Goal: Communication & Community: Answer question/provide support

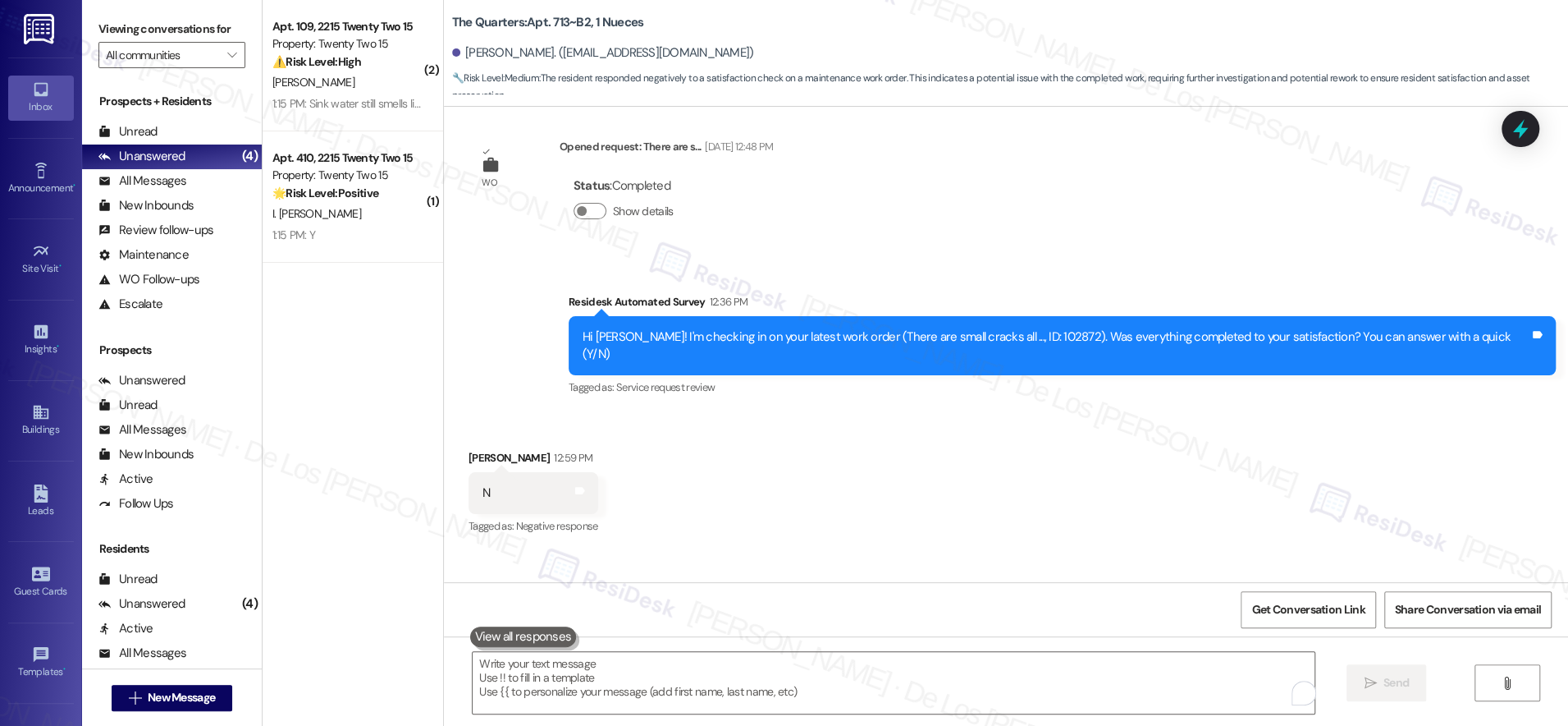
scroll to position [458, 0]
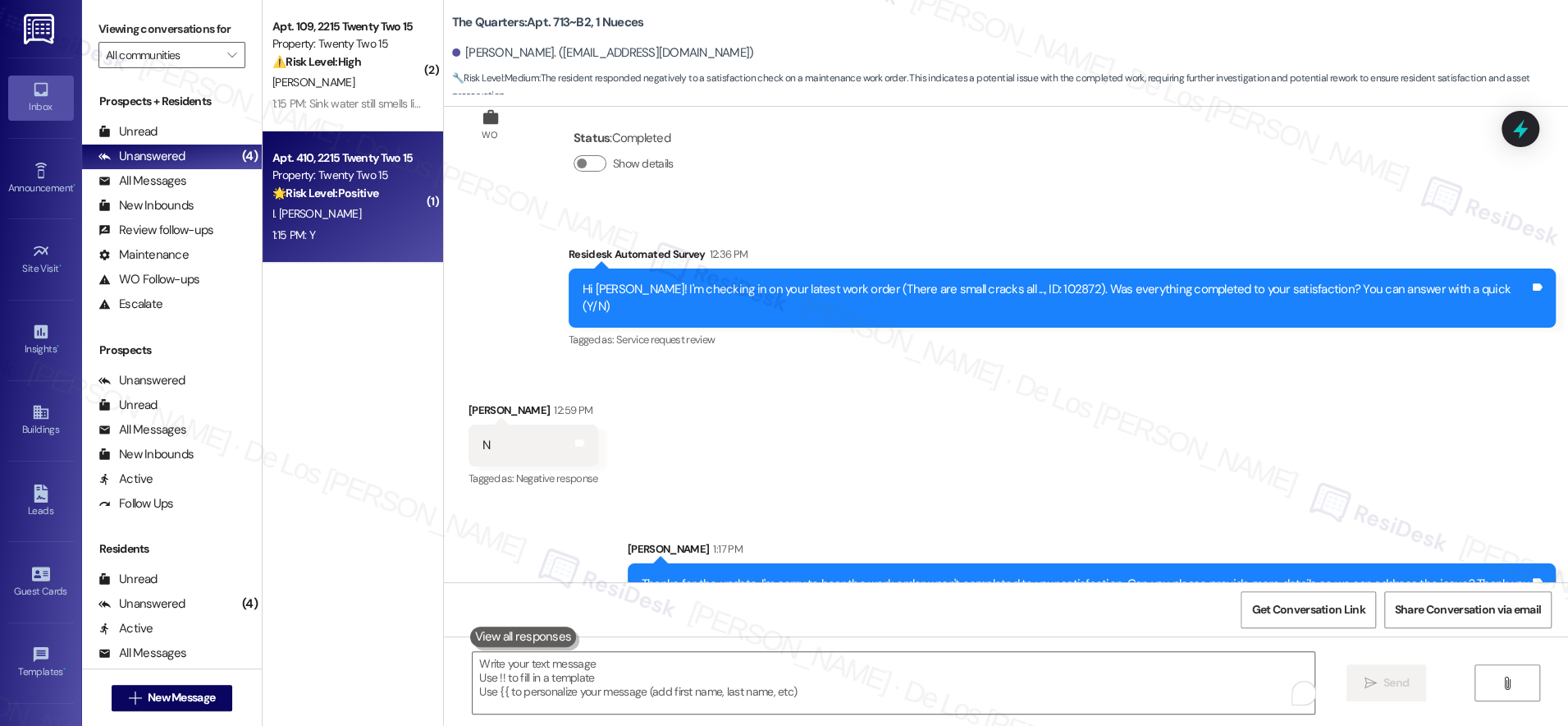
click at [376, 222] on div "I. [PERSON_NAME]" at bounding box center [348, 213] width 155 height 21
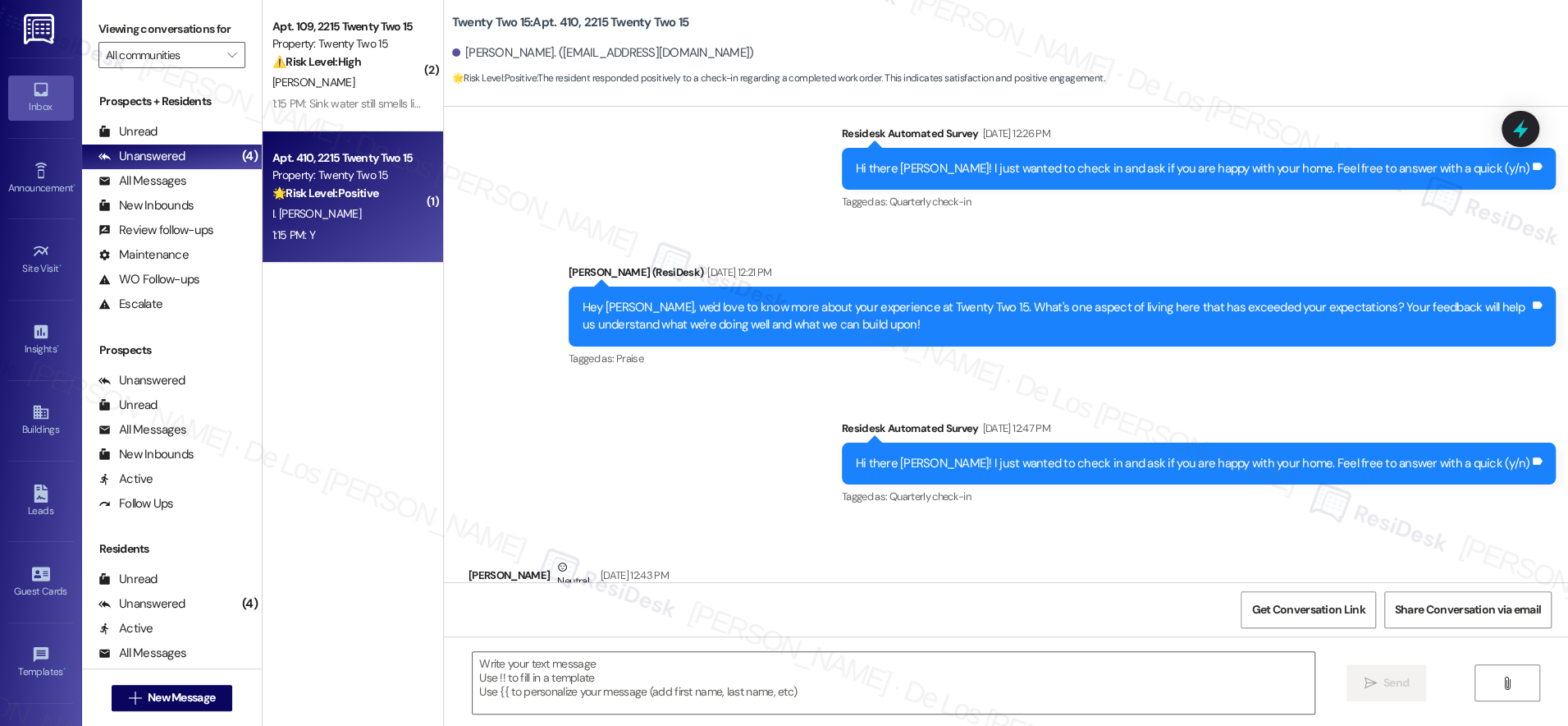
type textarea "Fetching suggested responses. Please feel free to read through the conversation…"
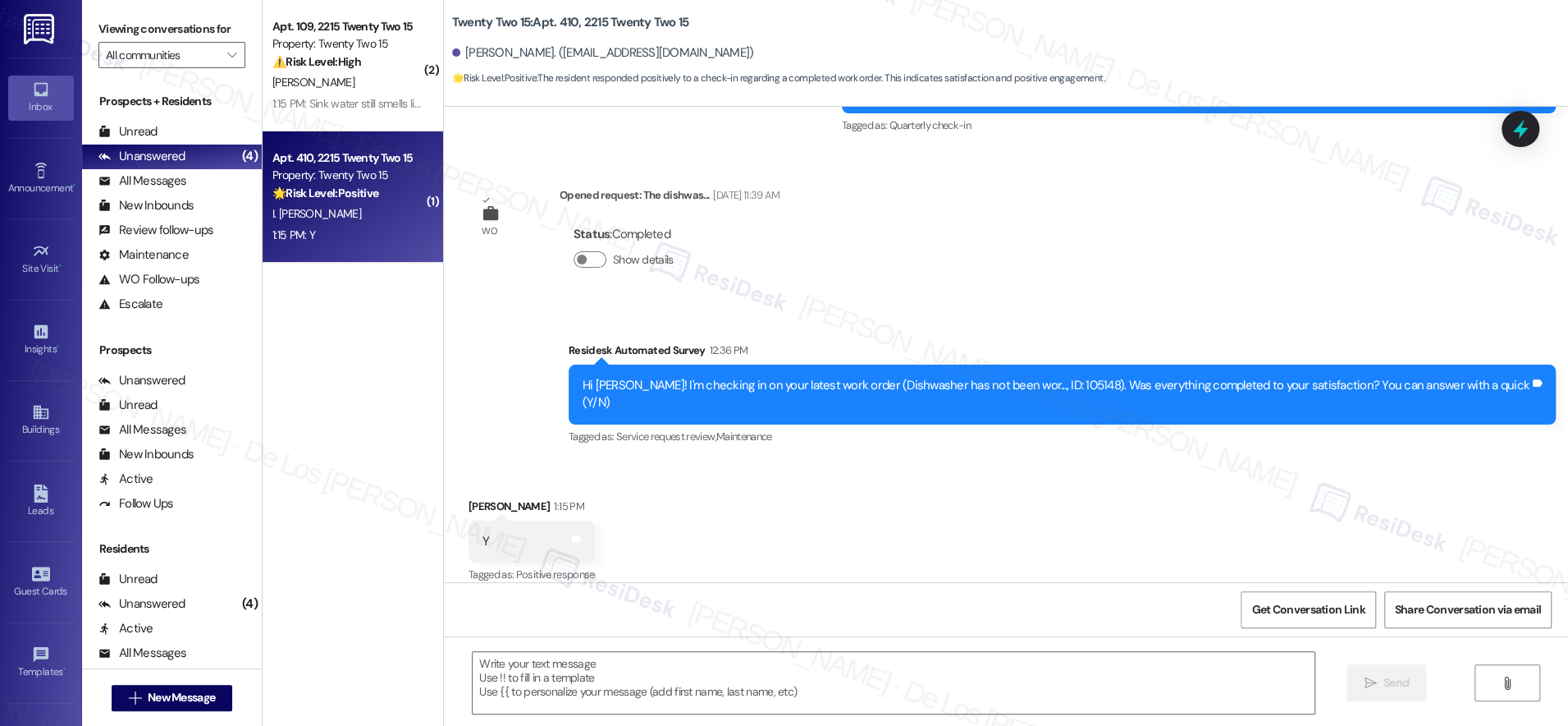
scroll to position [2546, 0]
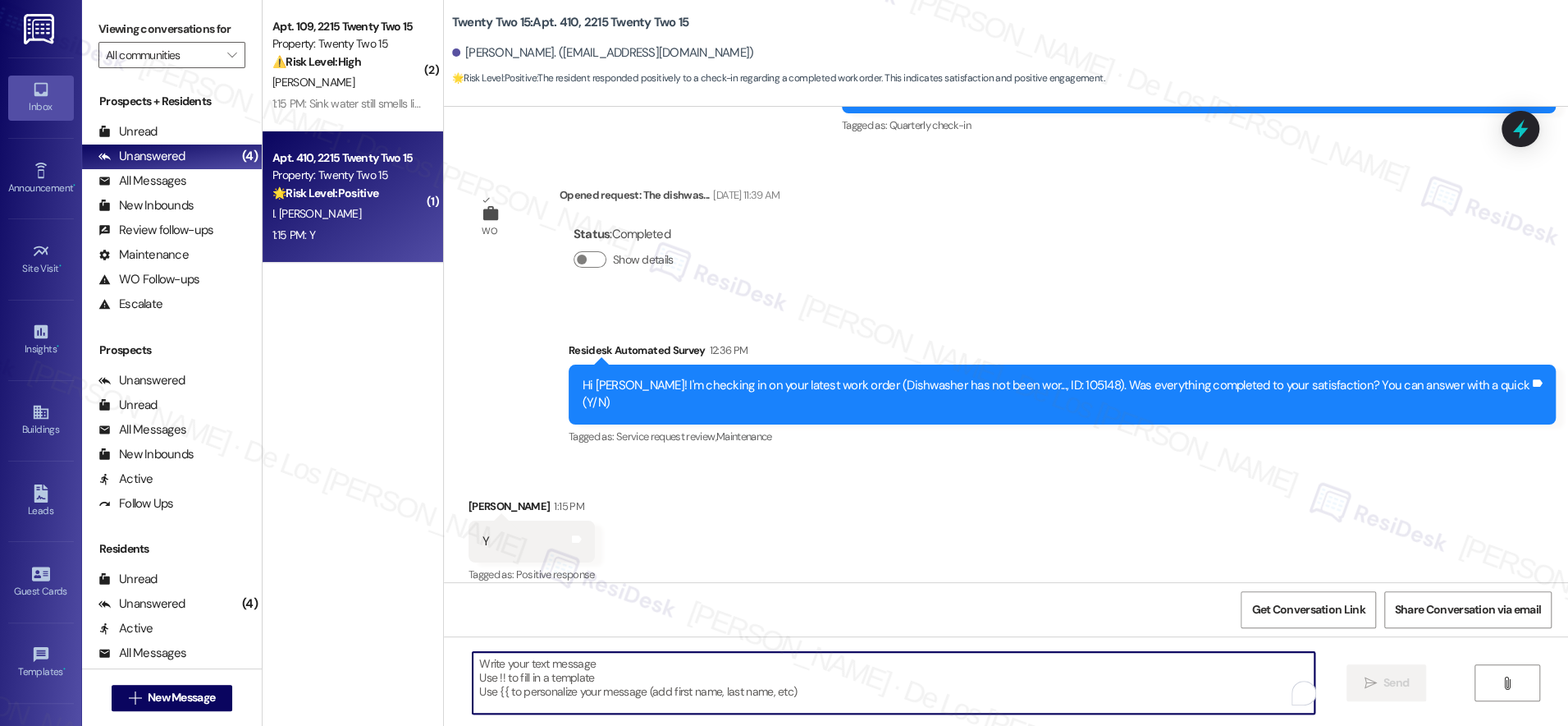
click at [862, 670] on textarea "To enrich screen reader interactions, please activate Accessibility in Grammarl…" at bounding box center [893, 683] width 842 height 61
click at [701, 694] on textarea "To enrich screen reader interactions, please activate Accessibility in Grammarl…" at bounding box center [893, 683] width 842 height 61
paste textarea "I'm glad to know you're satisfied with your recent work order. If I may ask..ov…"
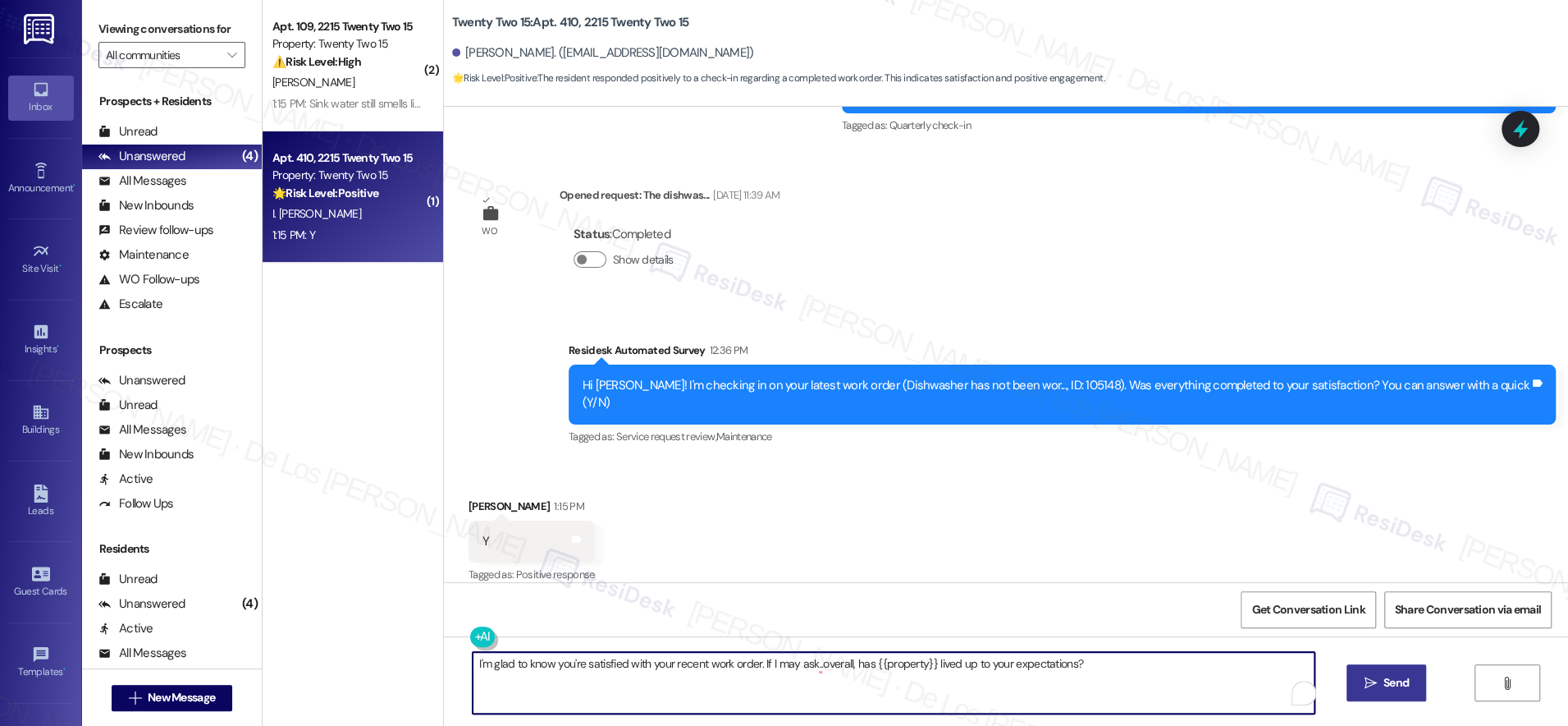
type textarea "I'm glad to know you're satisfied with your recent work order. If I may ask..ov…"
click at [1374, 672] on button " Send" at bounding box center [1386, 683] width 80 height 37
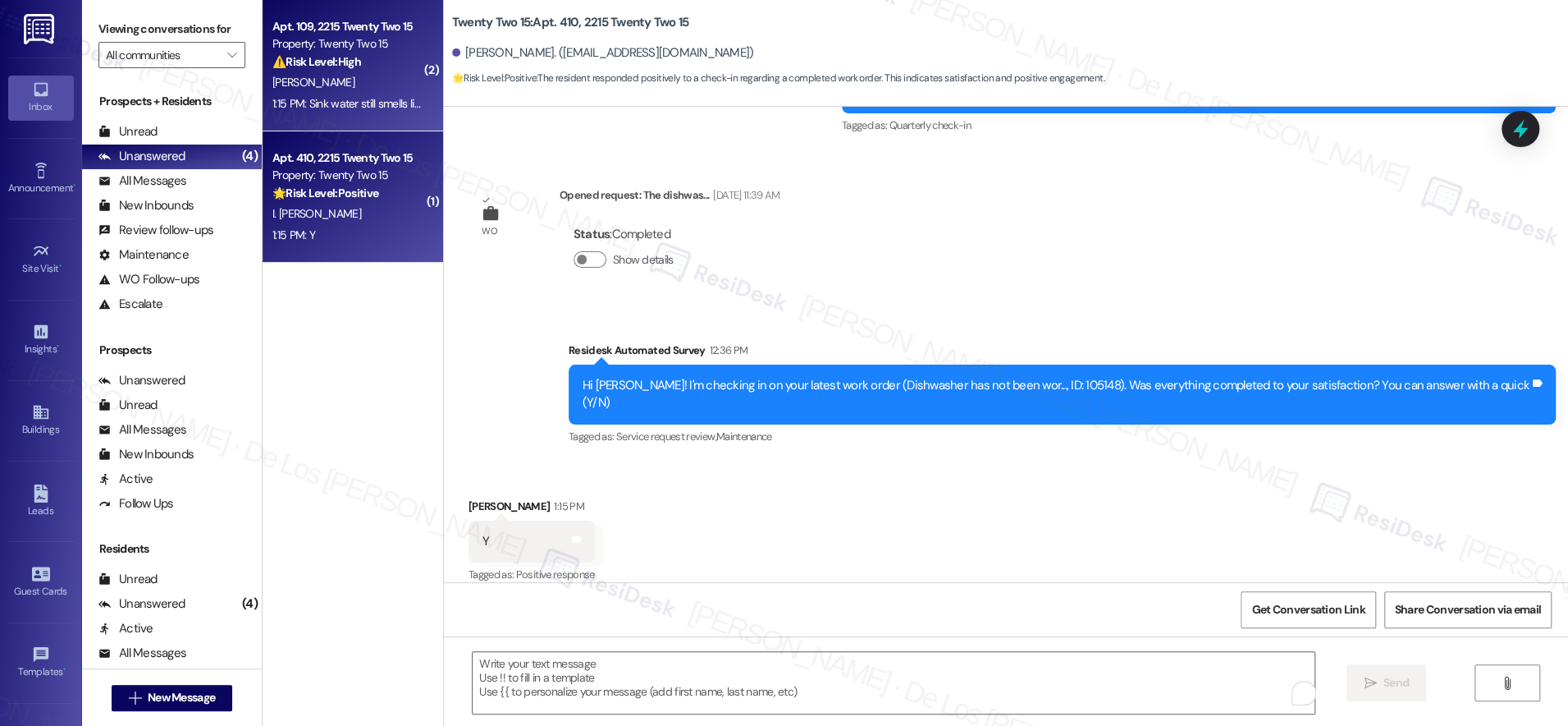
click at [289, 77] on span "[PERSON_NAME]" at bounding box center [313, 82] width 82 height 15
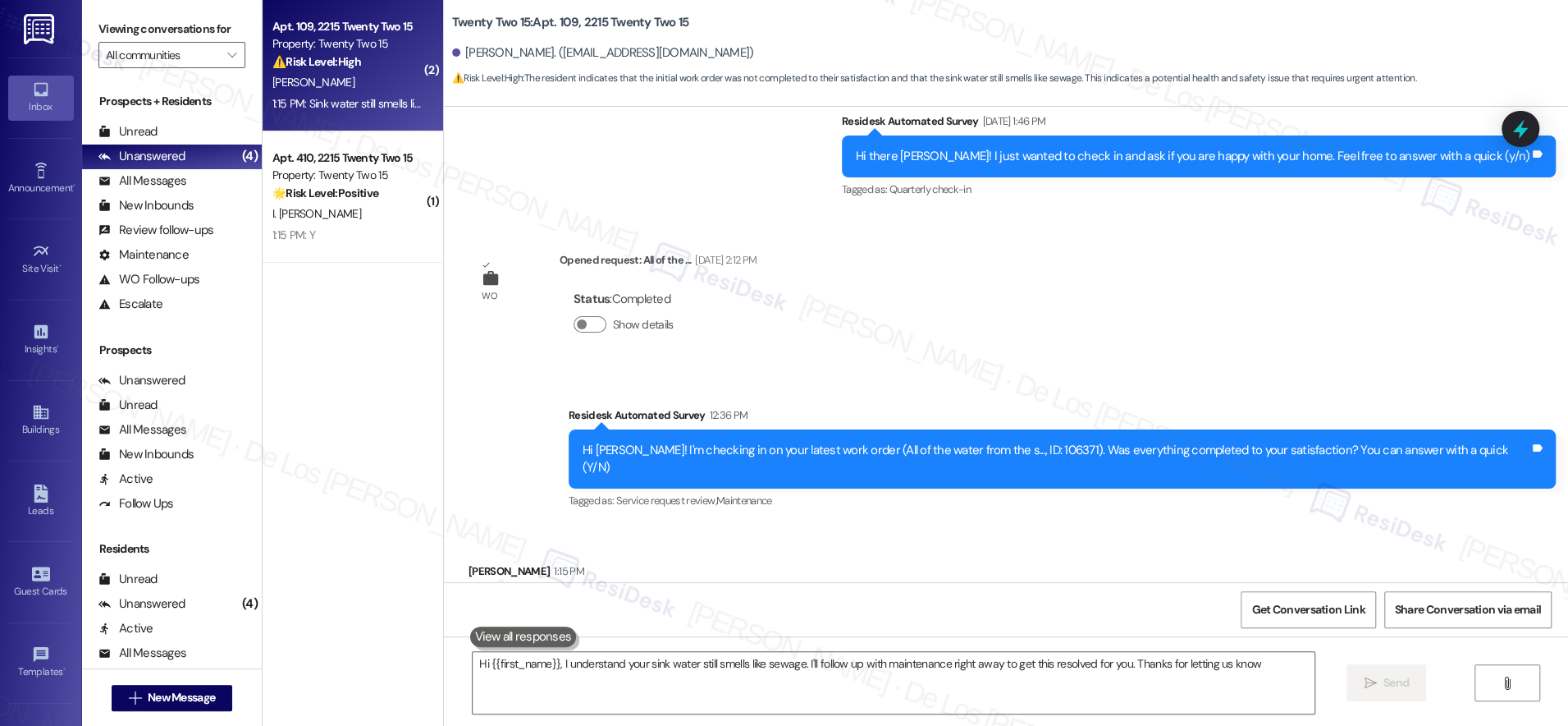
type textarea "Hi {{first_name}}, I understand your sink water still smells like sewage. I'll …"
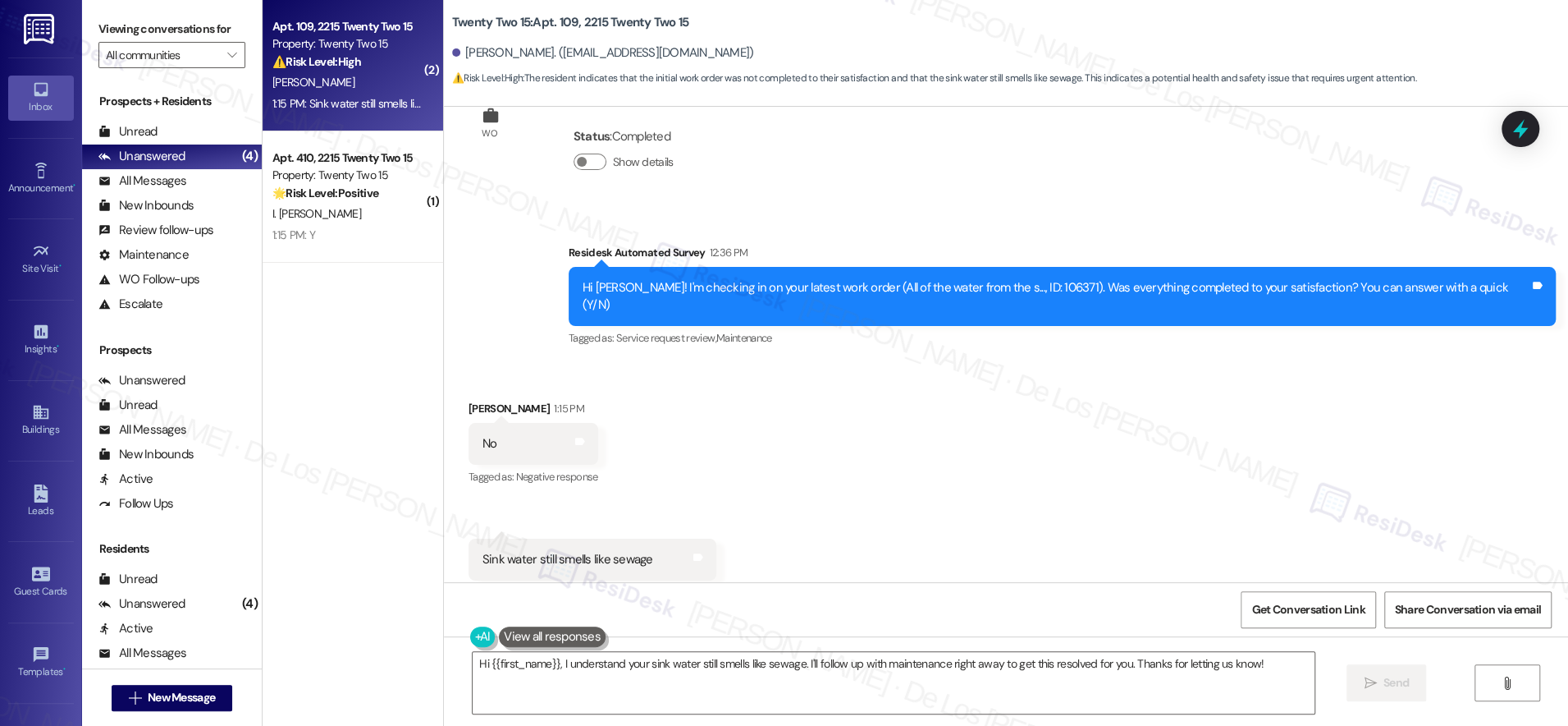
scroll to position [460, 0]
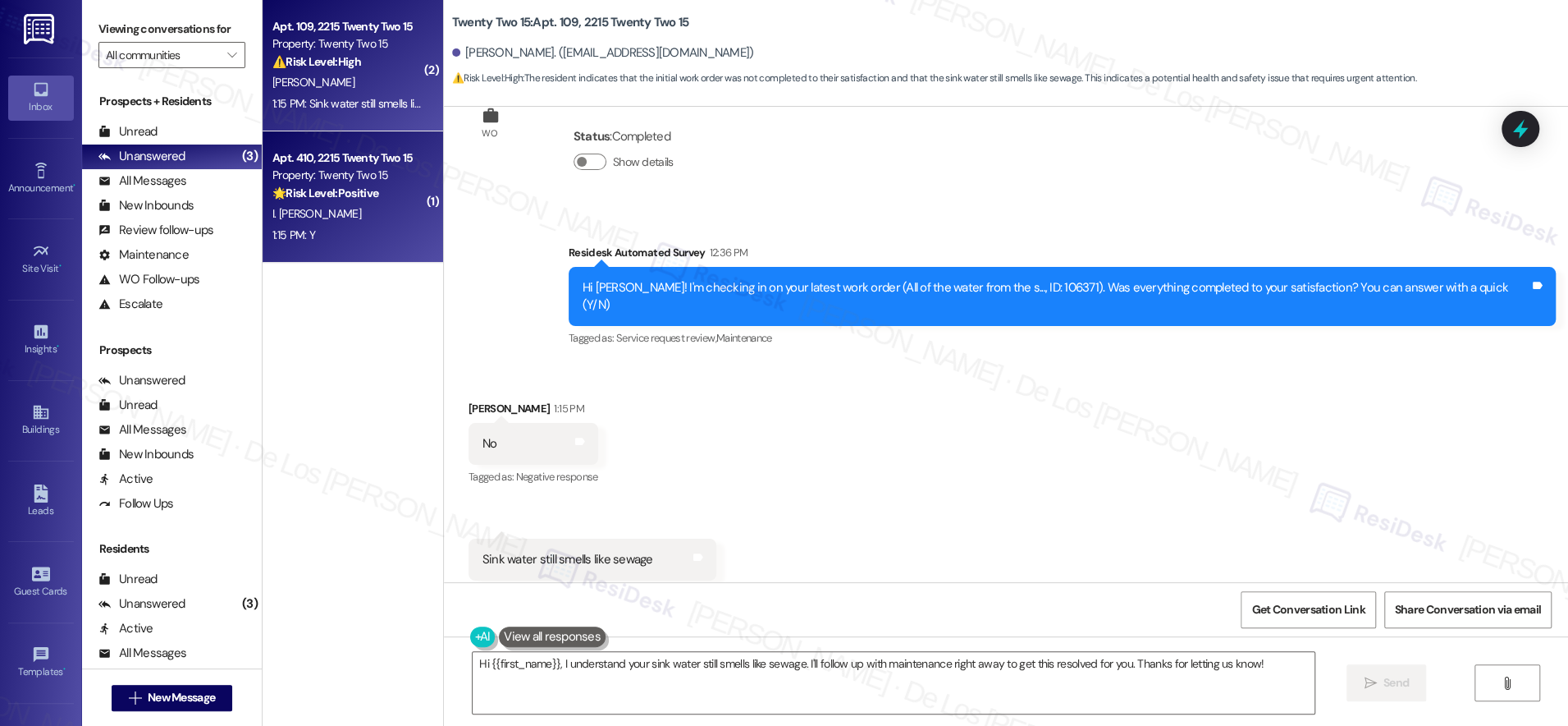
click at [309, 225] on div "1:15 PM: Y 1:15 PM: Y" at bounding box center [348, 235] width 155 height 21
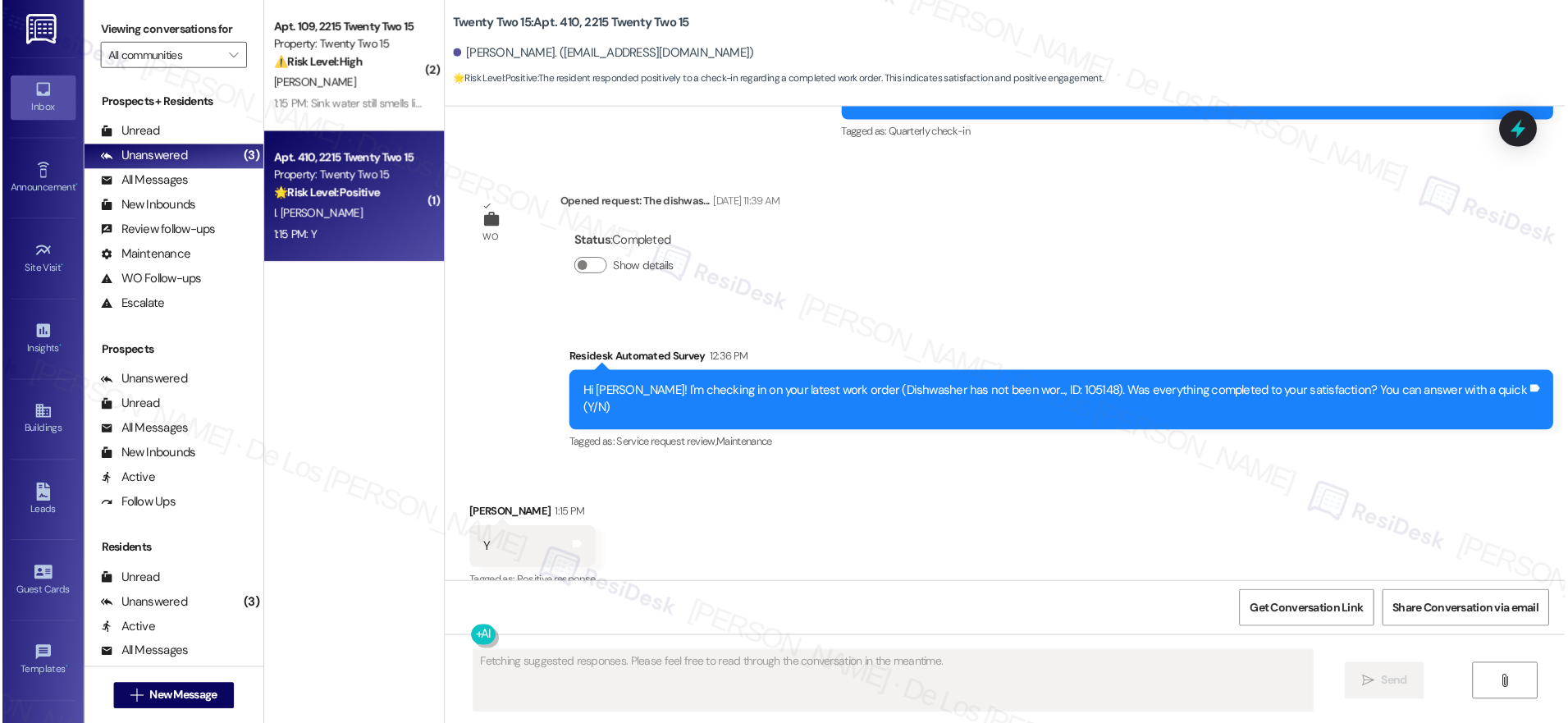
scroll to position [2544, 0]
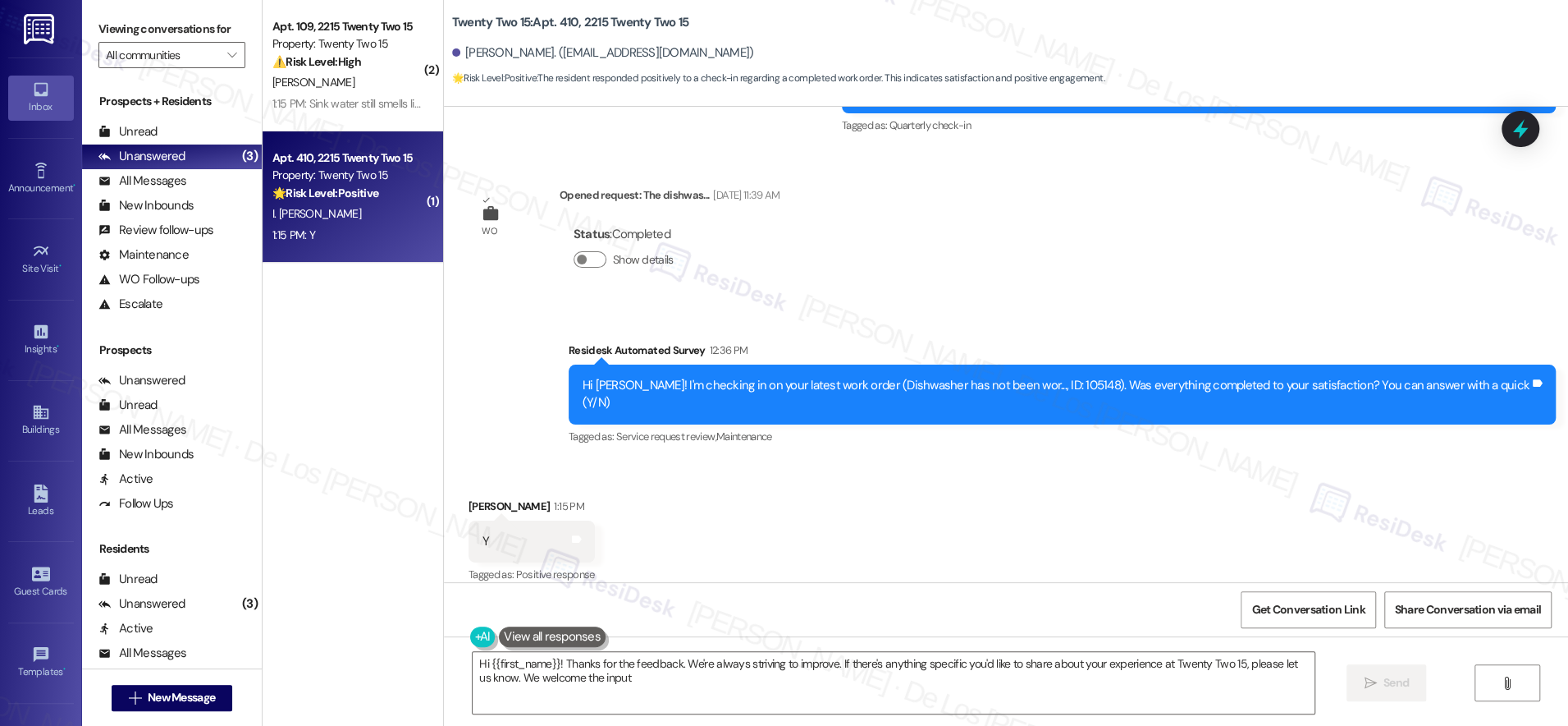
type textarea "Hi {{first_name}}! Thanks for the feedback. We're always striving to improve. I…"
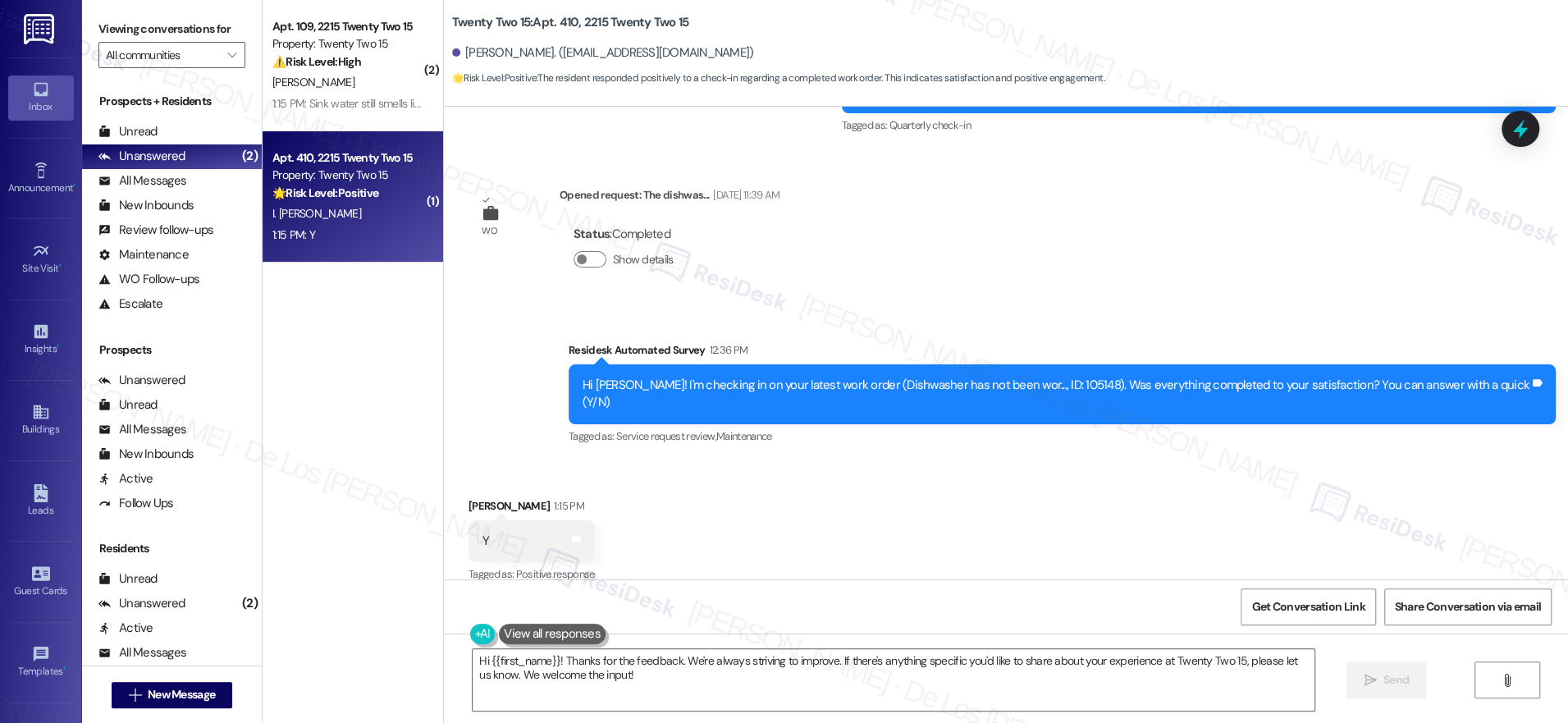
scroll to position [2685, 0]
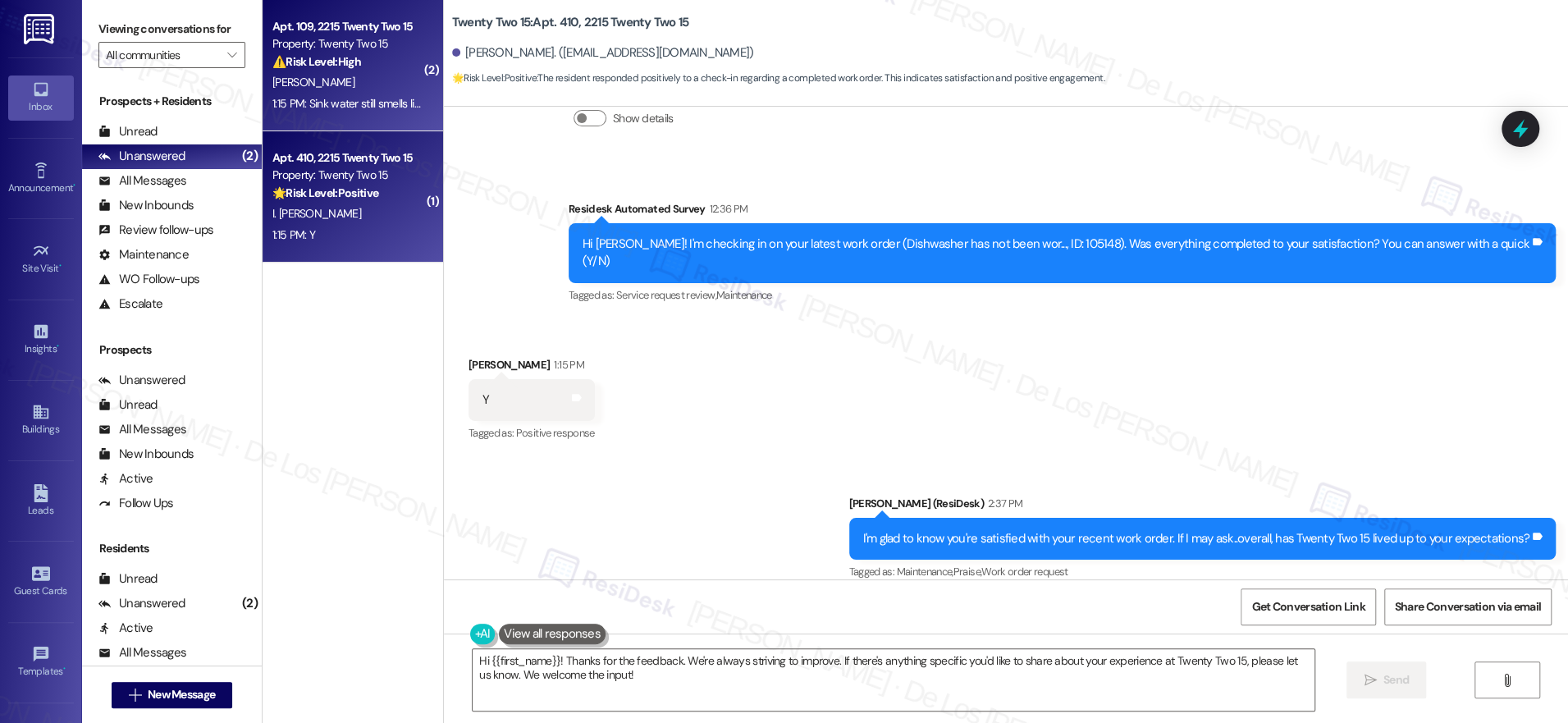
click at [352, 95] on div "1:15 PM: Sink water still smells like sewage 1:15 PM: Sink water still smells l…" at bounding box center [348, 104] width 155 height 21
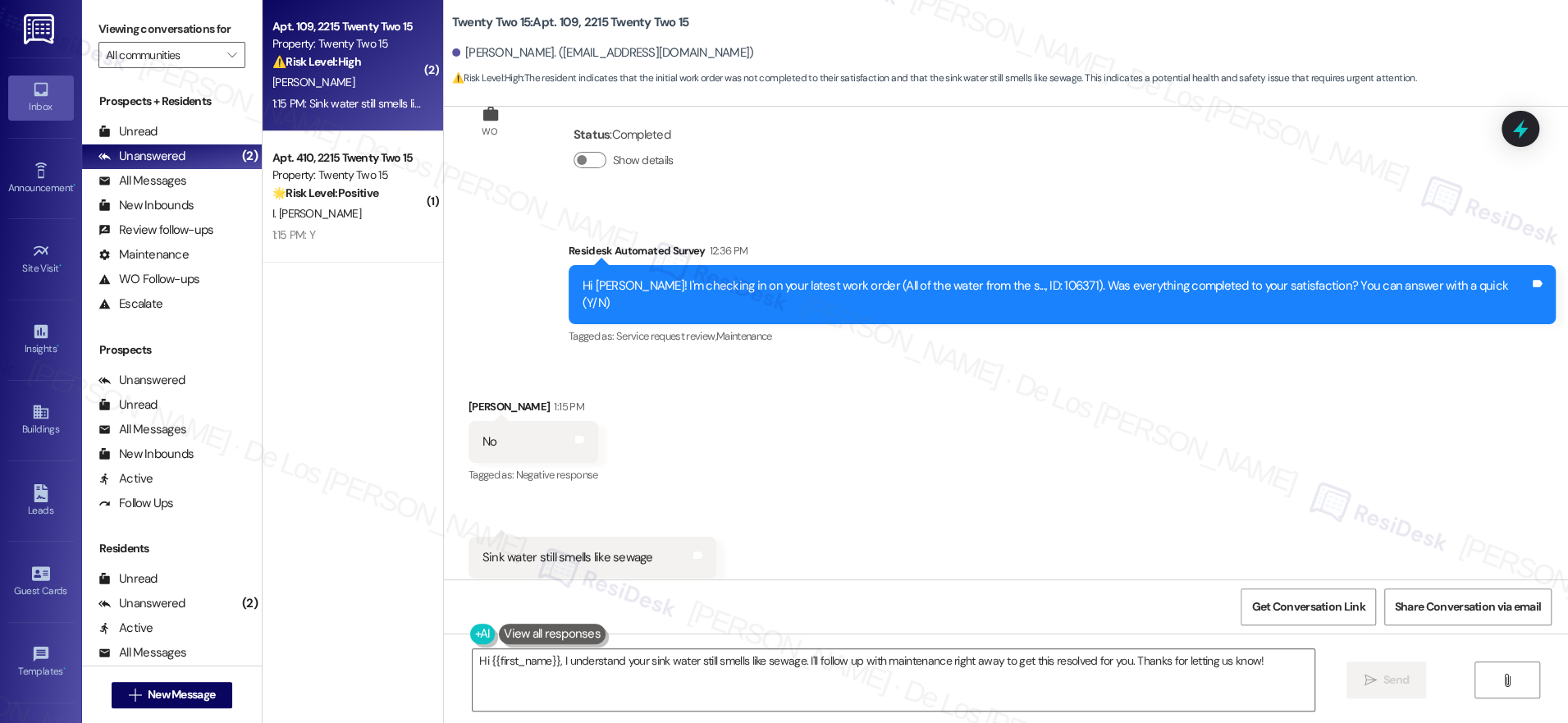
scroll to position [462, 0]
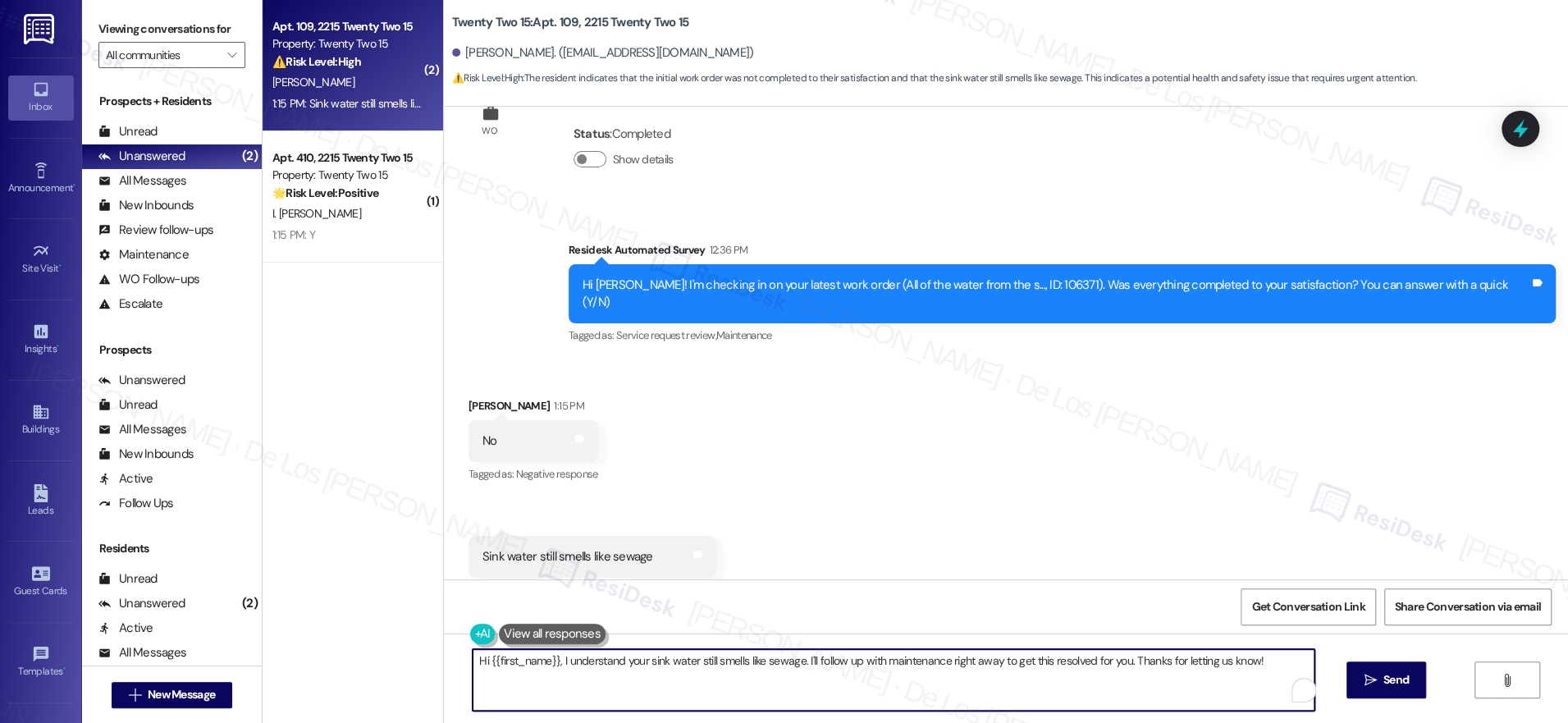
drag, startPoint x: 799, startPoint y: 659, endPoint x: 1188, endPoint y: 667, distance: 389.1
click at [1188, 666] on textarea "Hi {{first_name}}, I understand your sink water still smells like sewage. I'll …" at bounding box center [893, 680] width 842 height 61
drag, startPoint x: 797, startPoint y: 662, endPoint x: 955, endPoint y: 683, distance: 159.4
click at [955, 683] on textarea "Hi {{first_name}}, I understand your sink water still smells like sewage. Ing u…" at bounding box center [893, 680] width 842 height 61
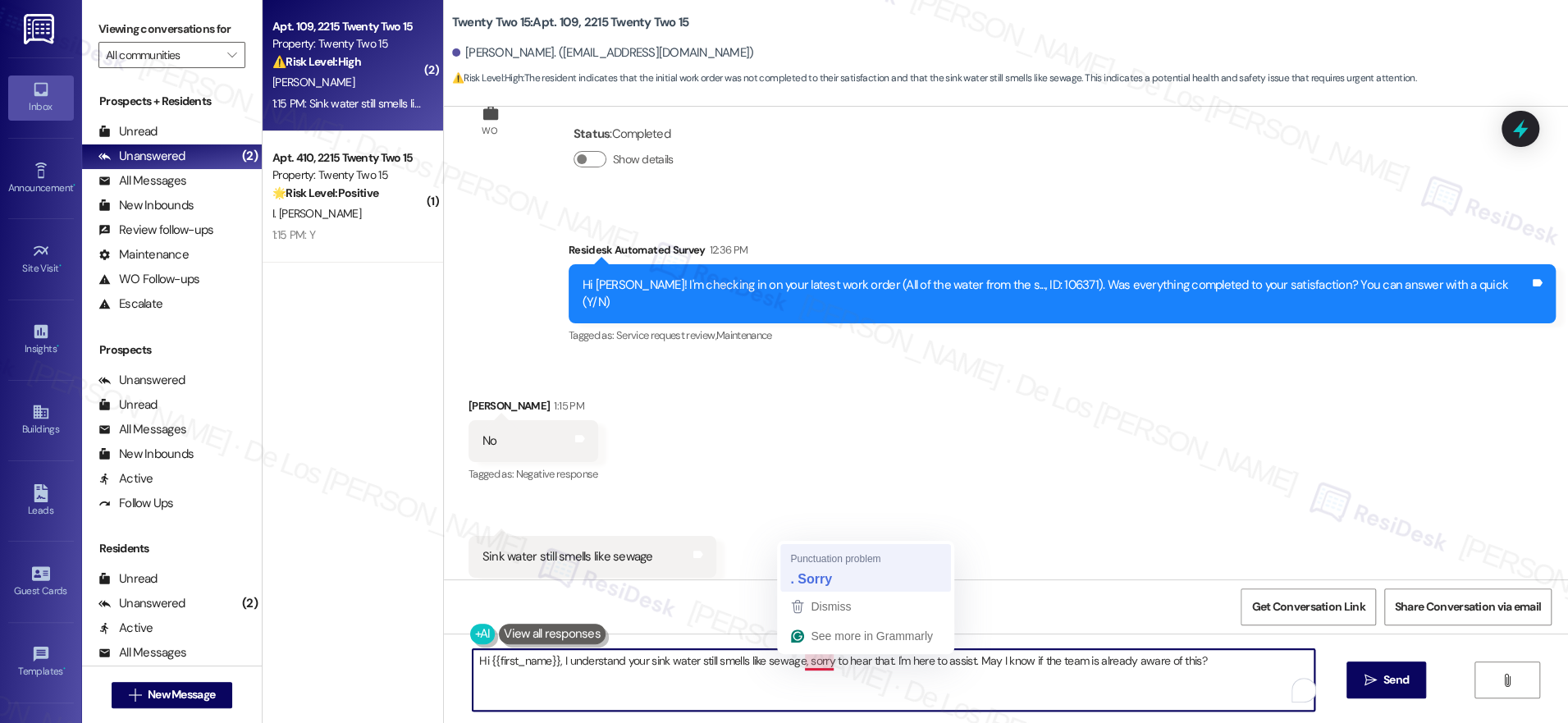
type textarea "Hi {{first_name}}, I understand your sink water still smells like sewage. Sorry…"
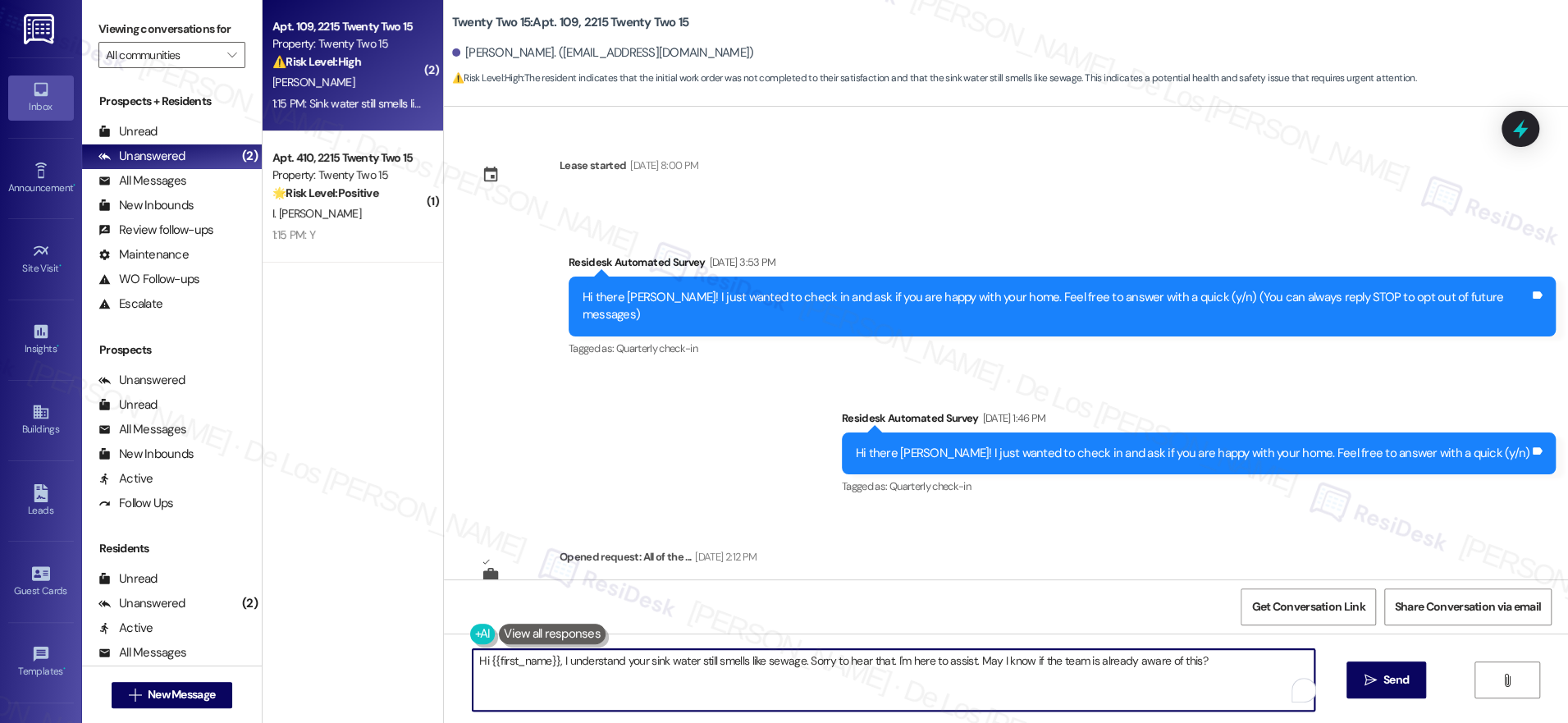
scroll to position [462, 0]
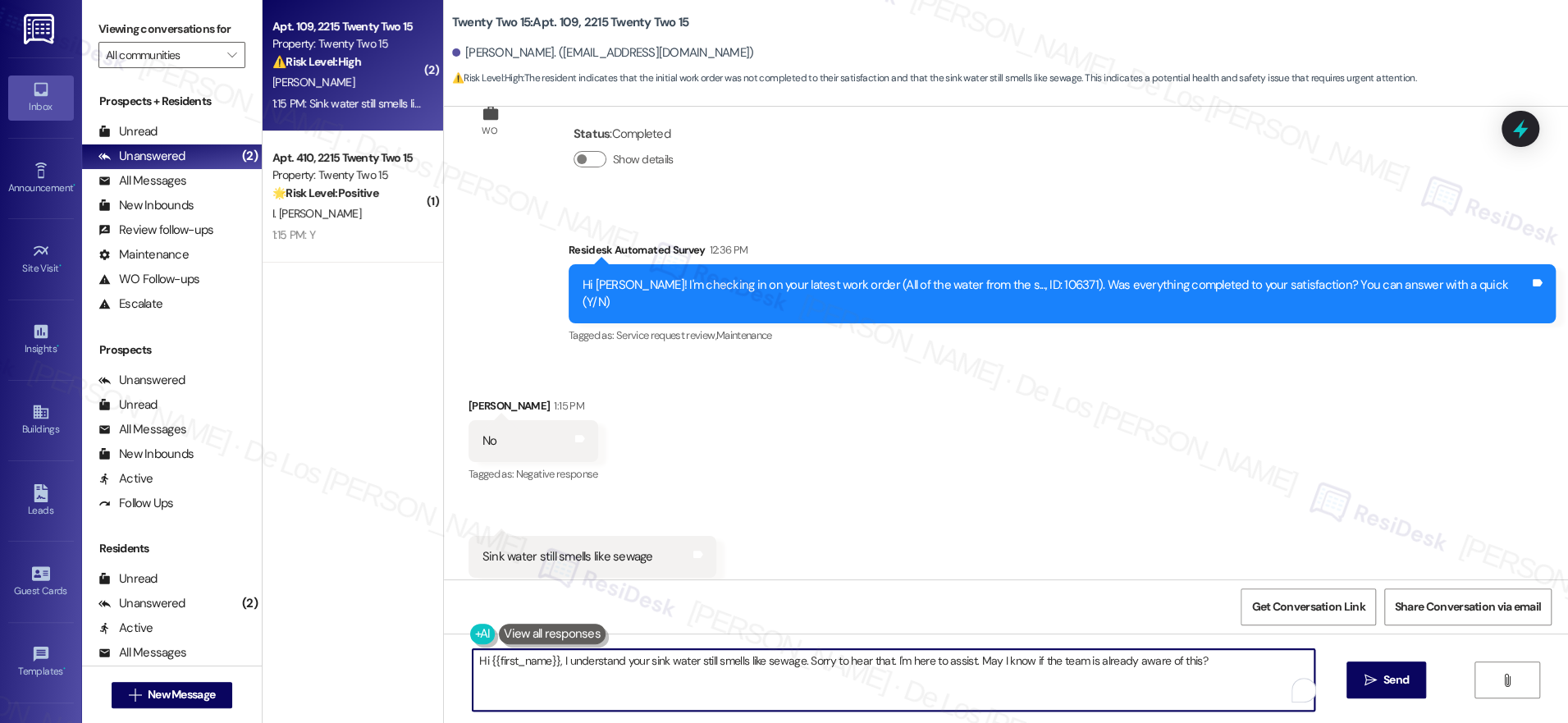
click at [1236, 661] on textarea "Hi {{first_name}}, I understand your sink water still smells like sewage. Sorry…" at bounding box center [893, 680] width 842 height 61
type textarea "Hi {{first_name}}, I understand your sink water still smells like sewage. Sorry…"
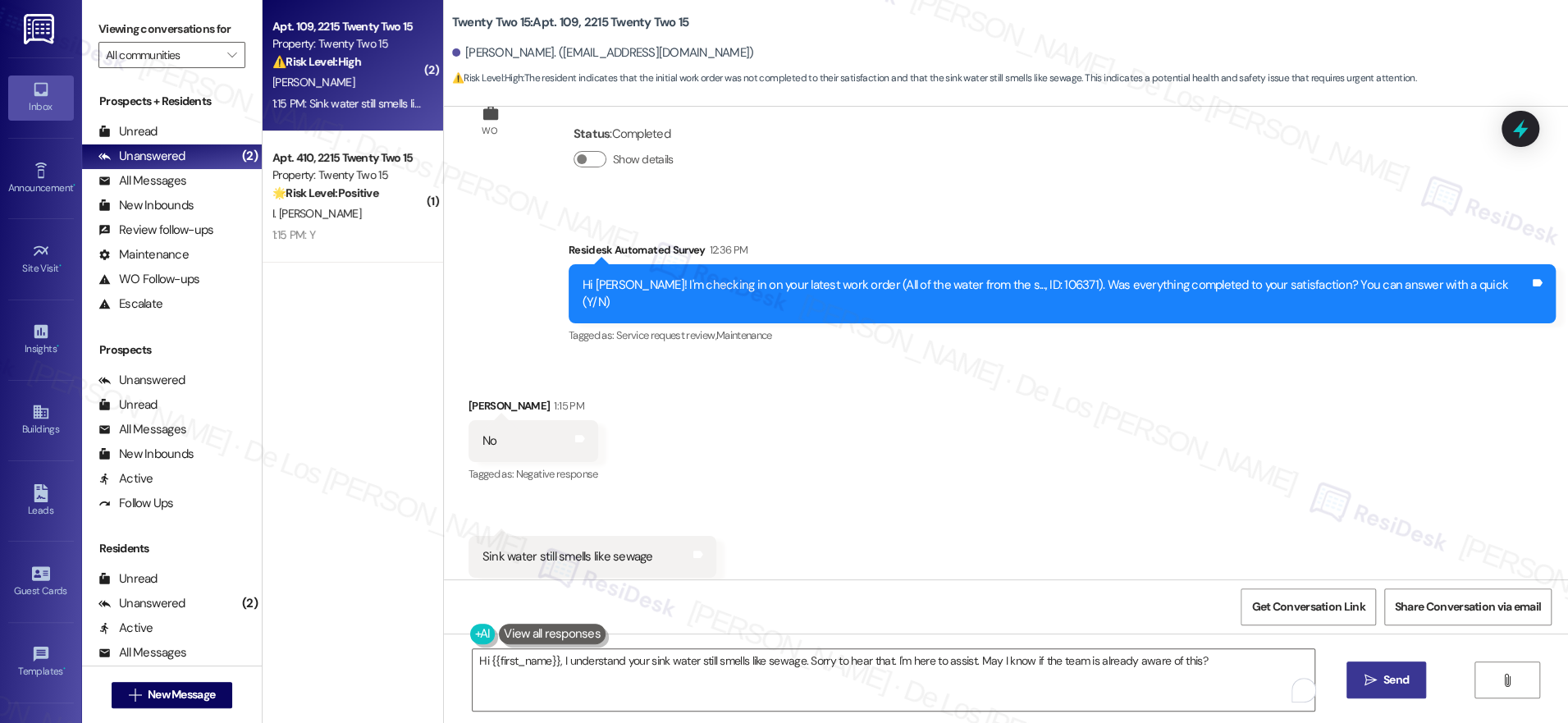
click at [1376, 687] on span " Send" at bounding box center [1386, 679] width 51 height 17
